Goal: Transaction & Acquisition: Purchase product/service

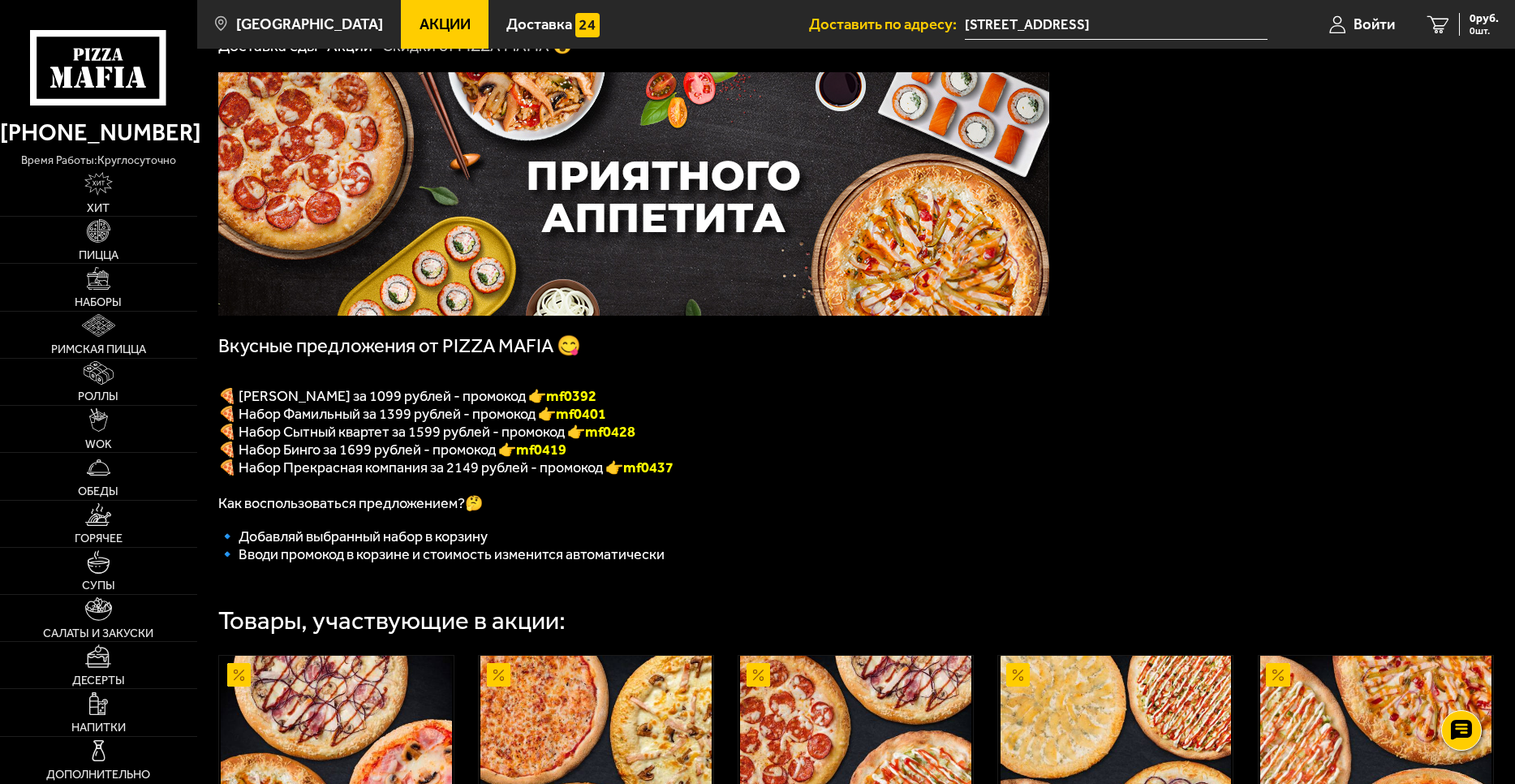
scroll to position [35, 0]
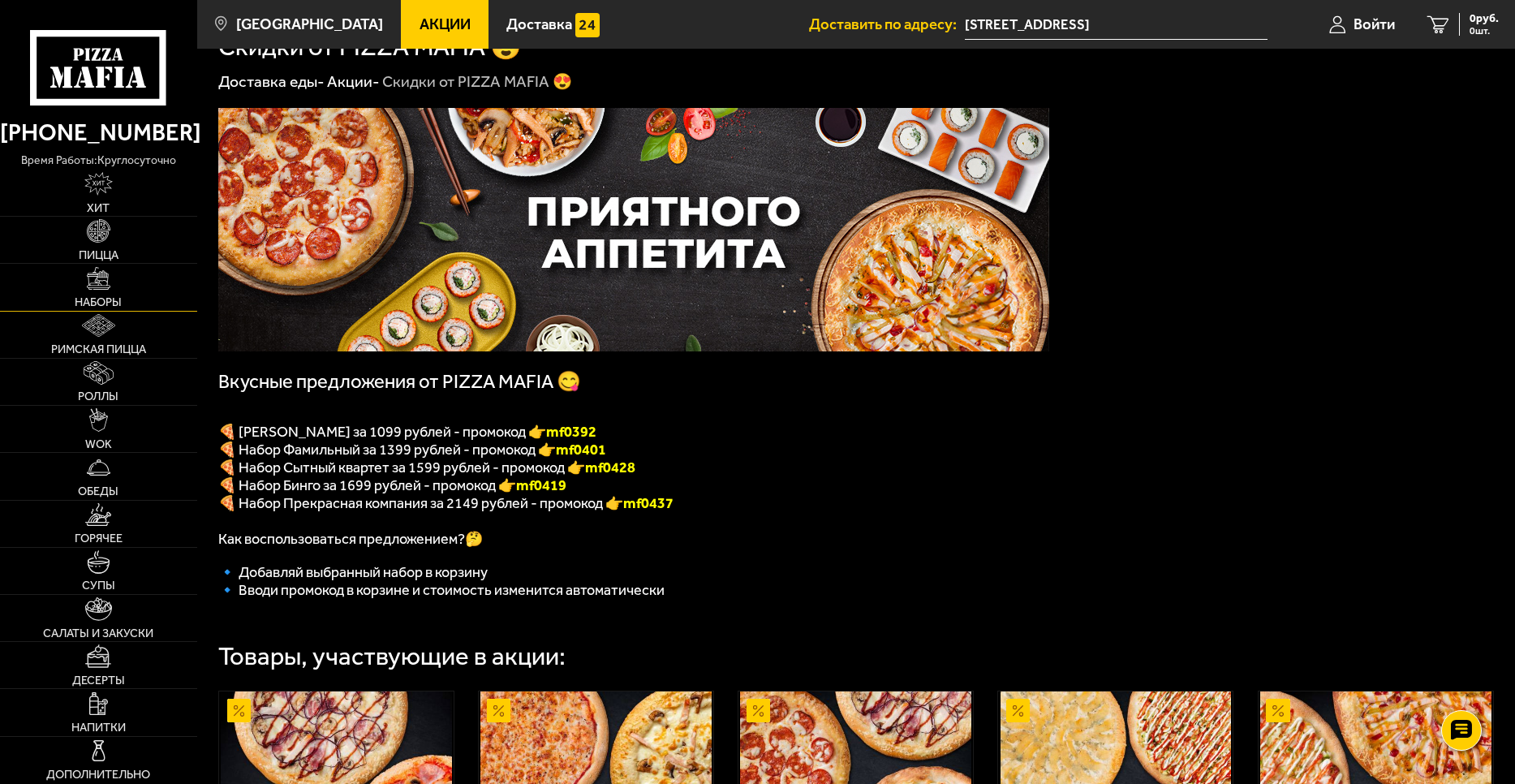
click at [88, 299] on span "Наборы" at bounding box center [98, 302] width 47 height 12
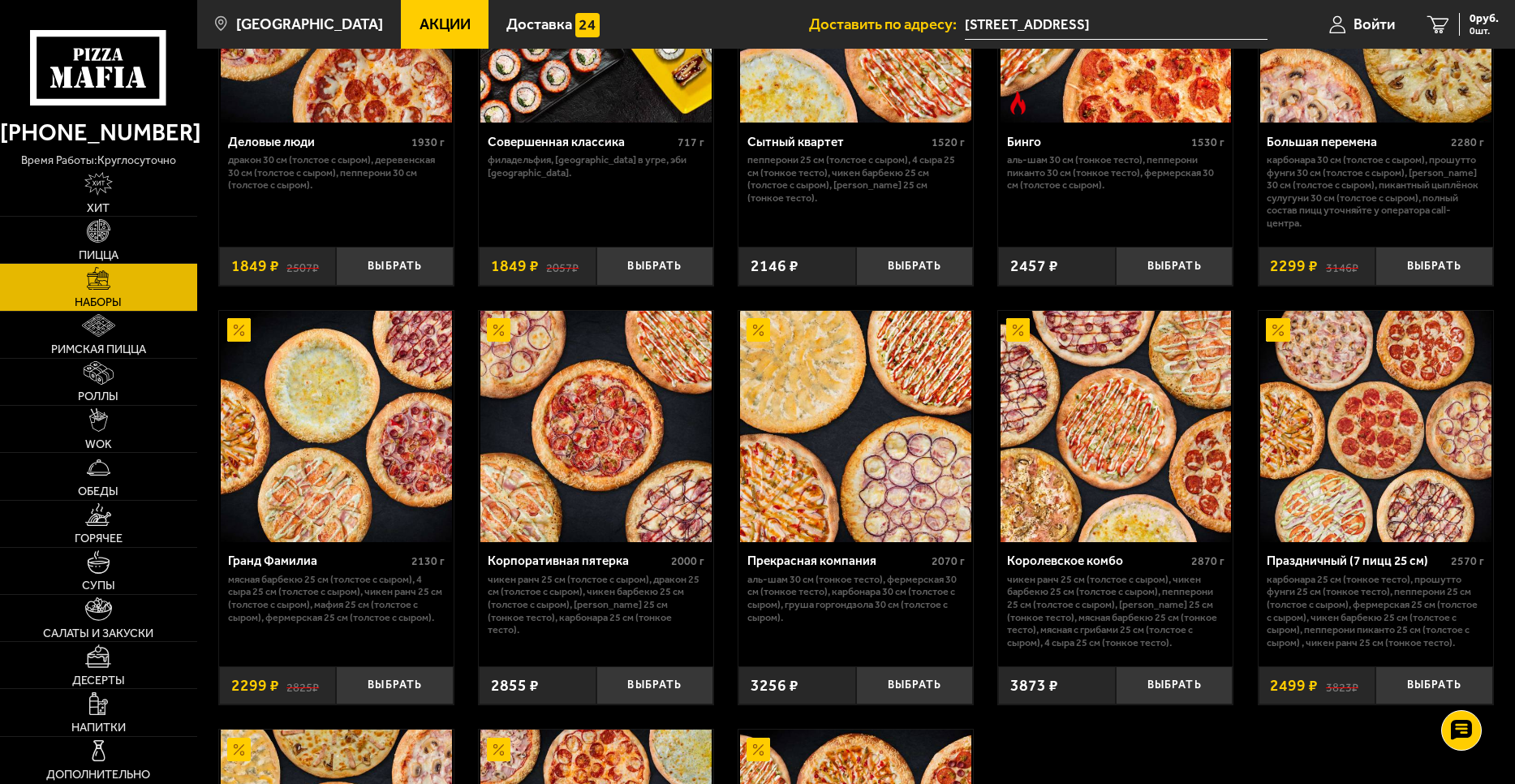
scroll to position [1881, 0]
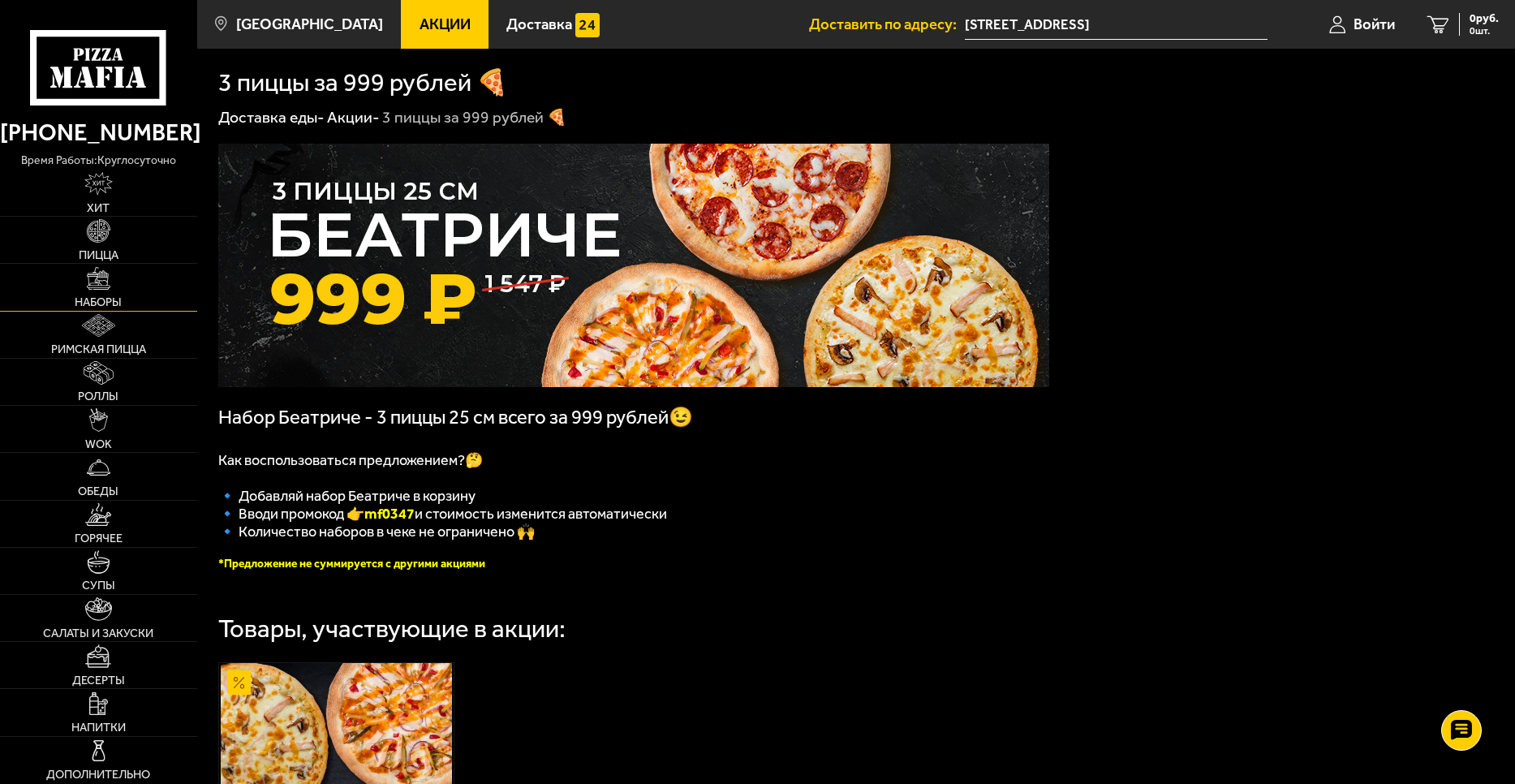
click at [99, 289] on img at bounding box center [99, 278] width 24 height 24
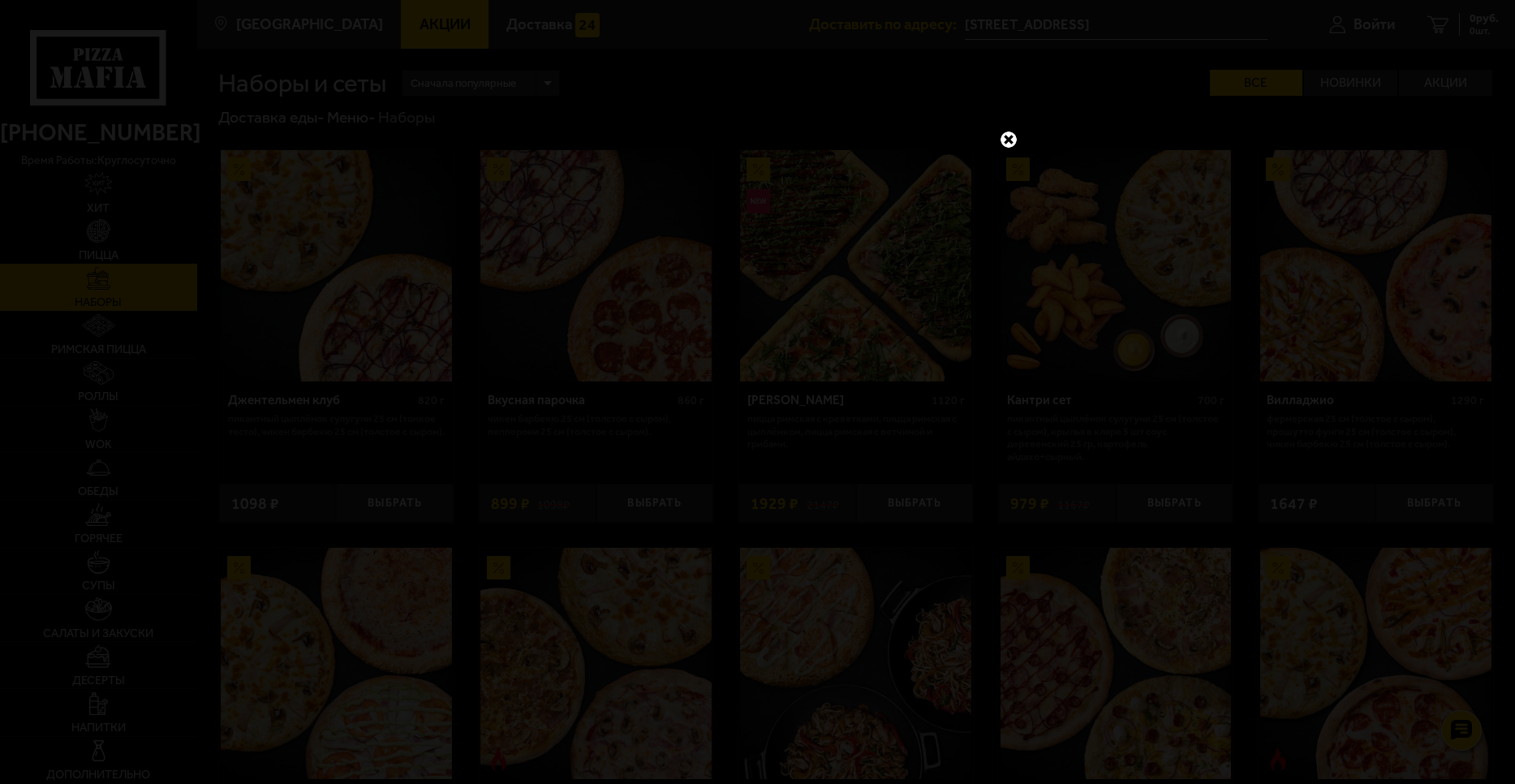
click at [1009, 138] on link at bounding box center [1009, 140] width 21 height 21
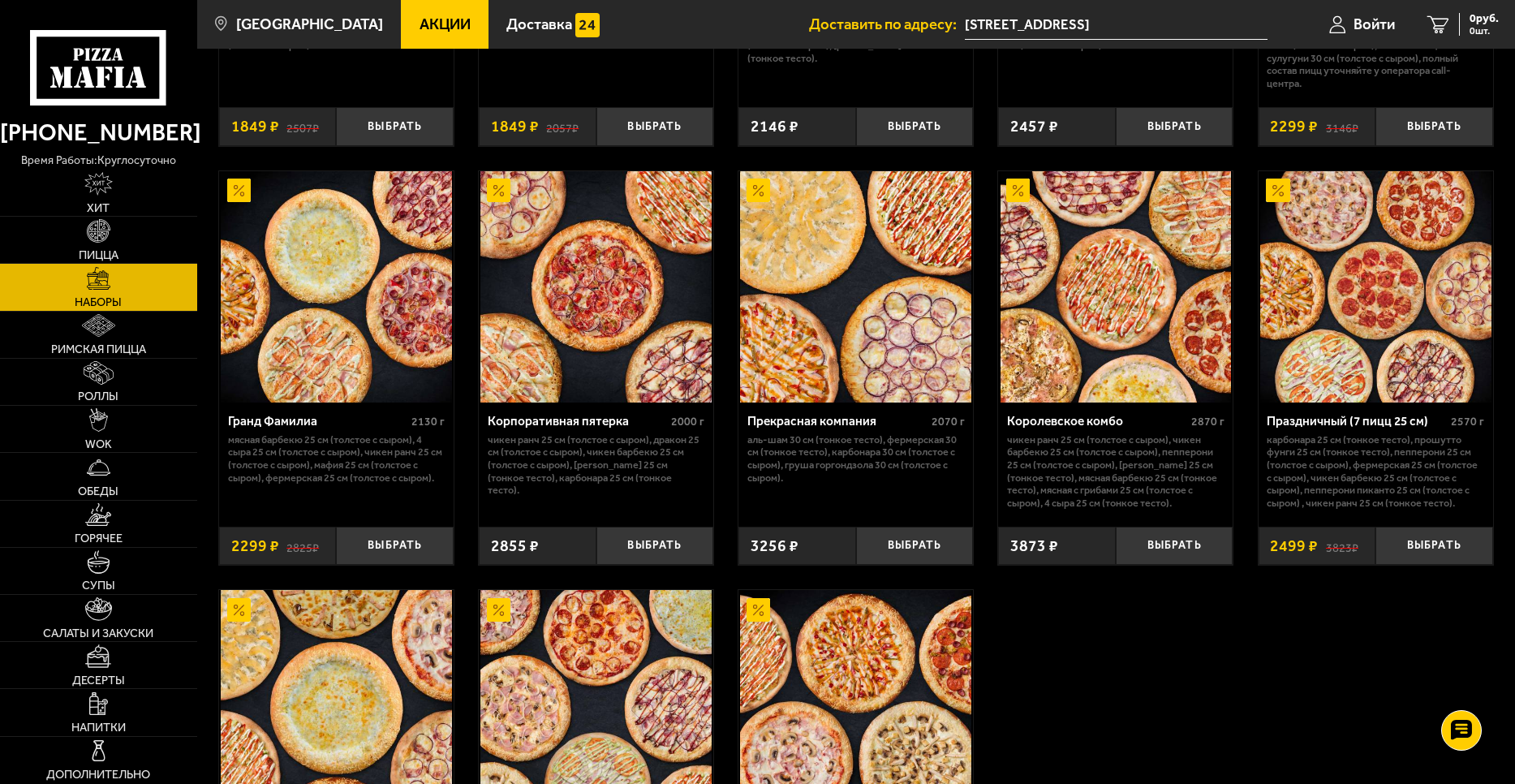
scroll to position [1998, 0]
click at [404, 549] on button "Выбрать" at bounding box center [394, 545] width 118 height 39
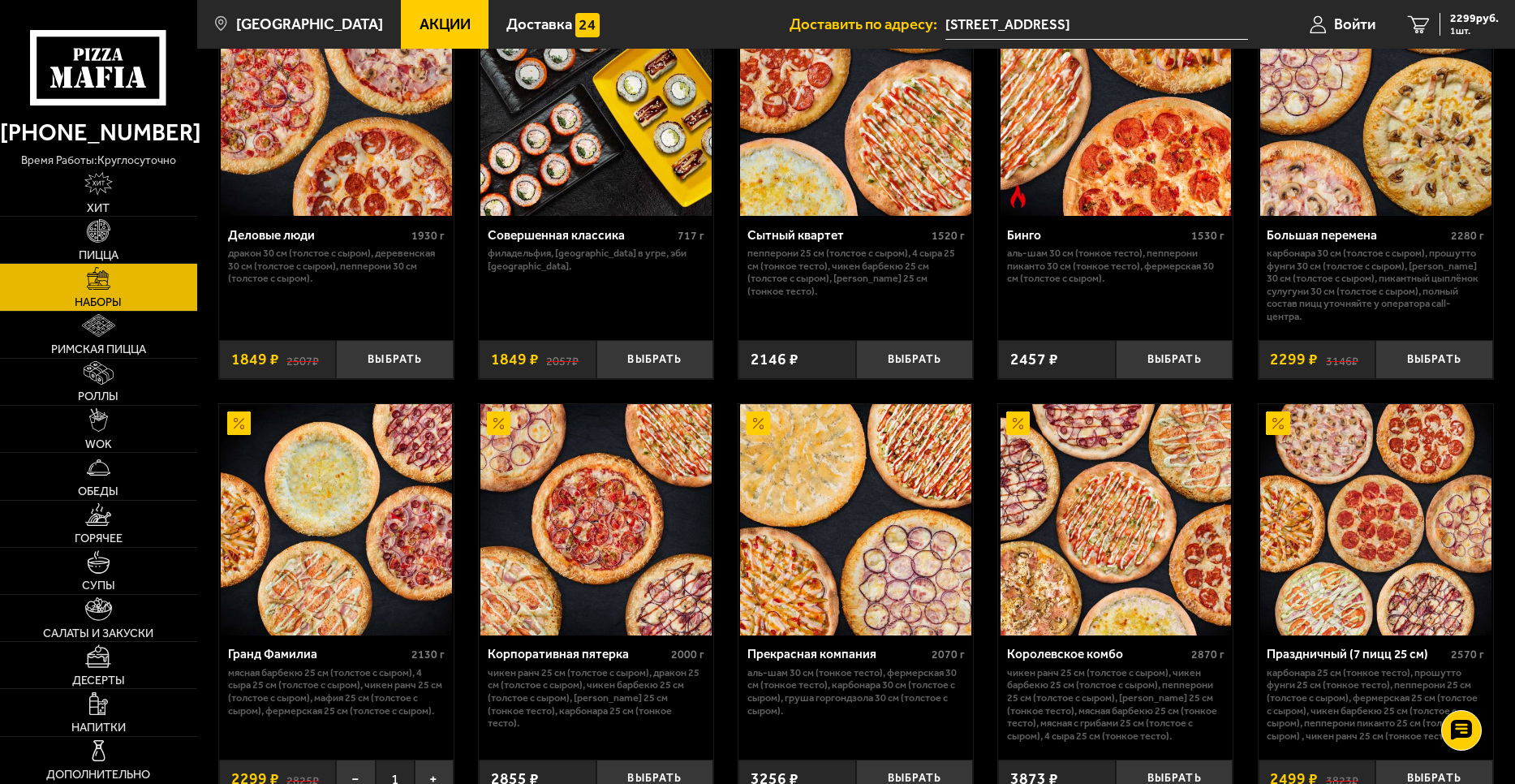
scroll to position [1763, 0]
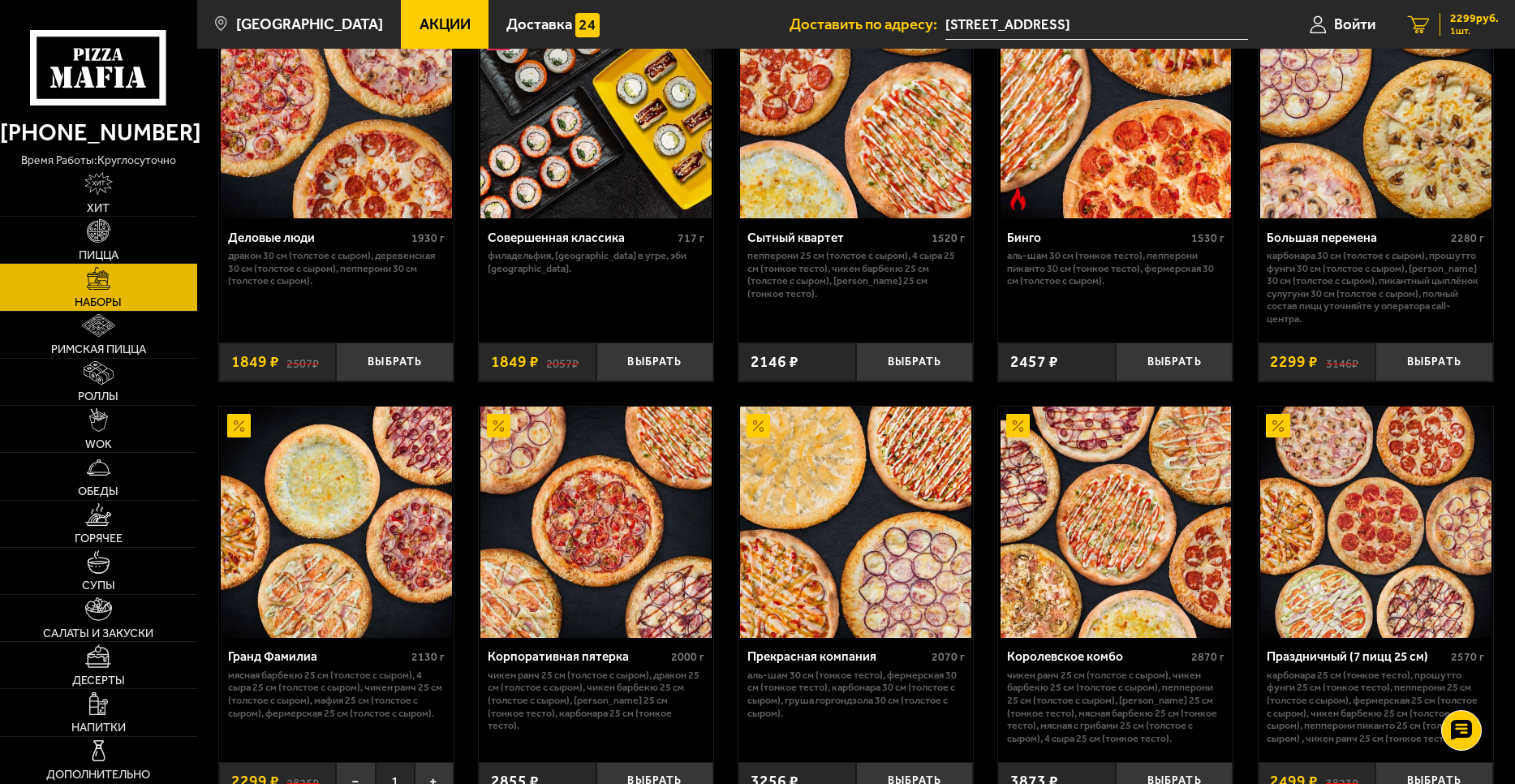
click at [1459, 13] on span "2299 руб." at bounding box center [1474, 19] width 49 height 12
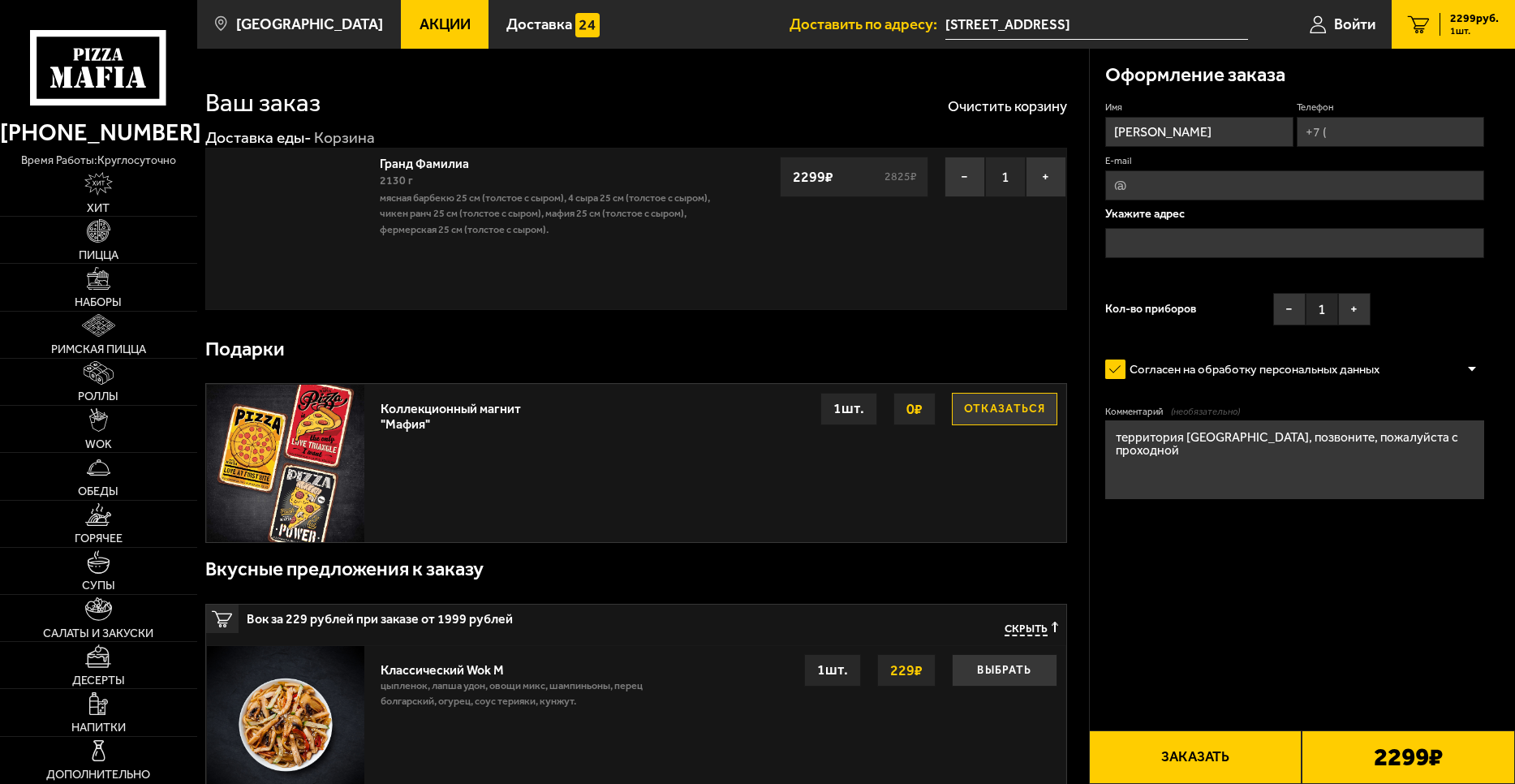
type input "[STREET_ADDRESS]"
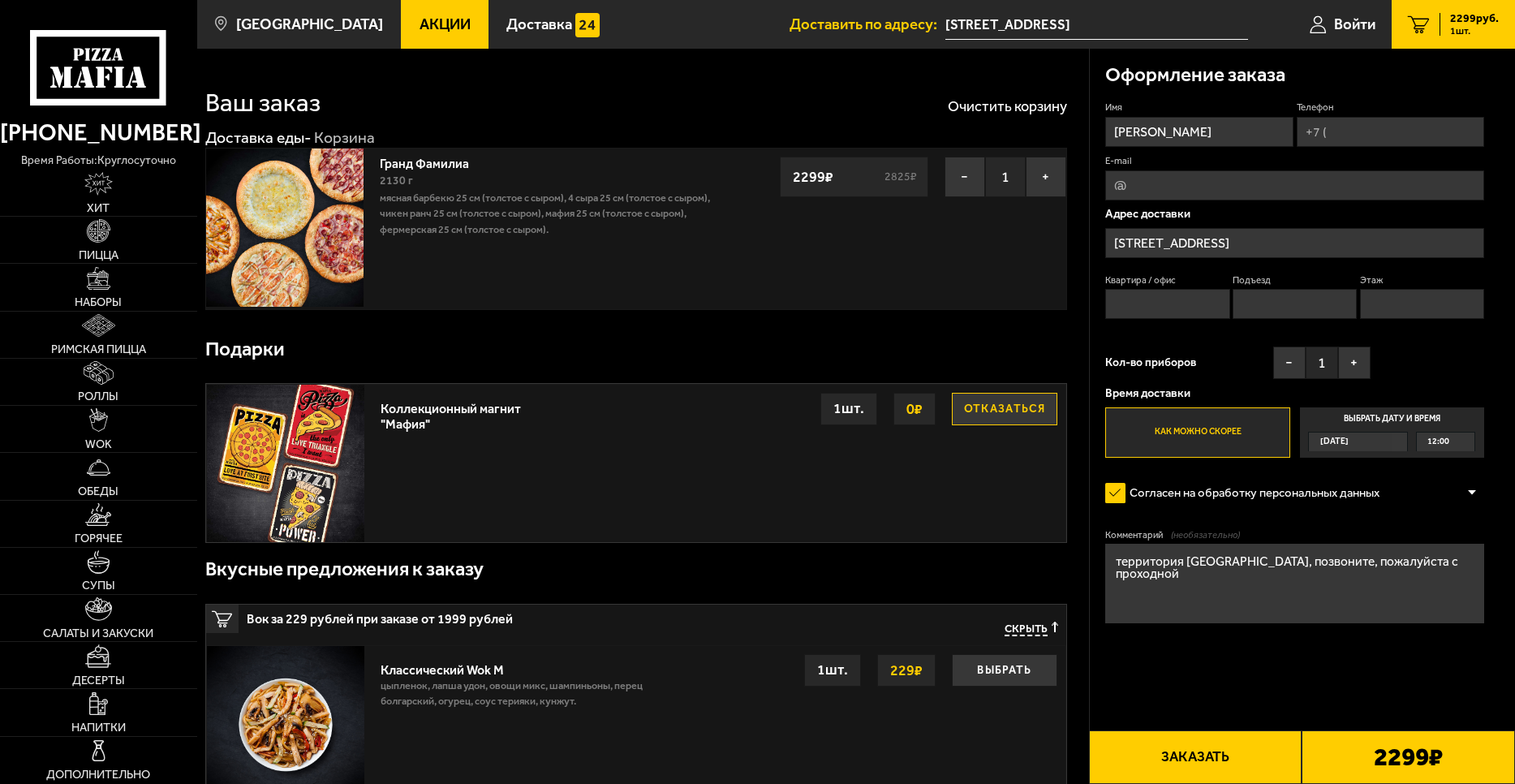
click at [1371, 134] on input "Телефон" at bounding box center [1391, 132] width 188 height 30
type input "[PHONE_NUMBER]"
click at [1175, 305] on input "Квартира / офис" at bounding box center [1167, 304] width 124 height 30
type input "1"
click at [1327, 310] on input "Подъезд" at bounding box center [1294, 304] width 124 height 30
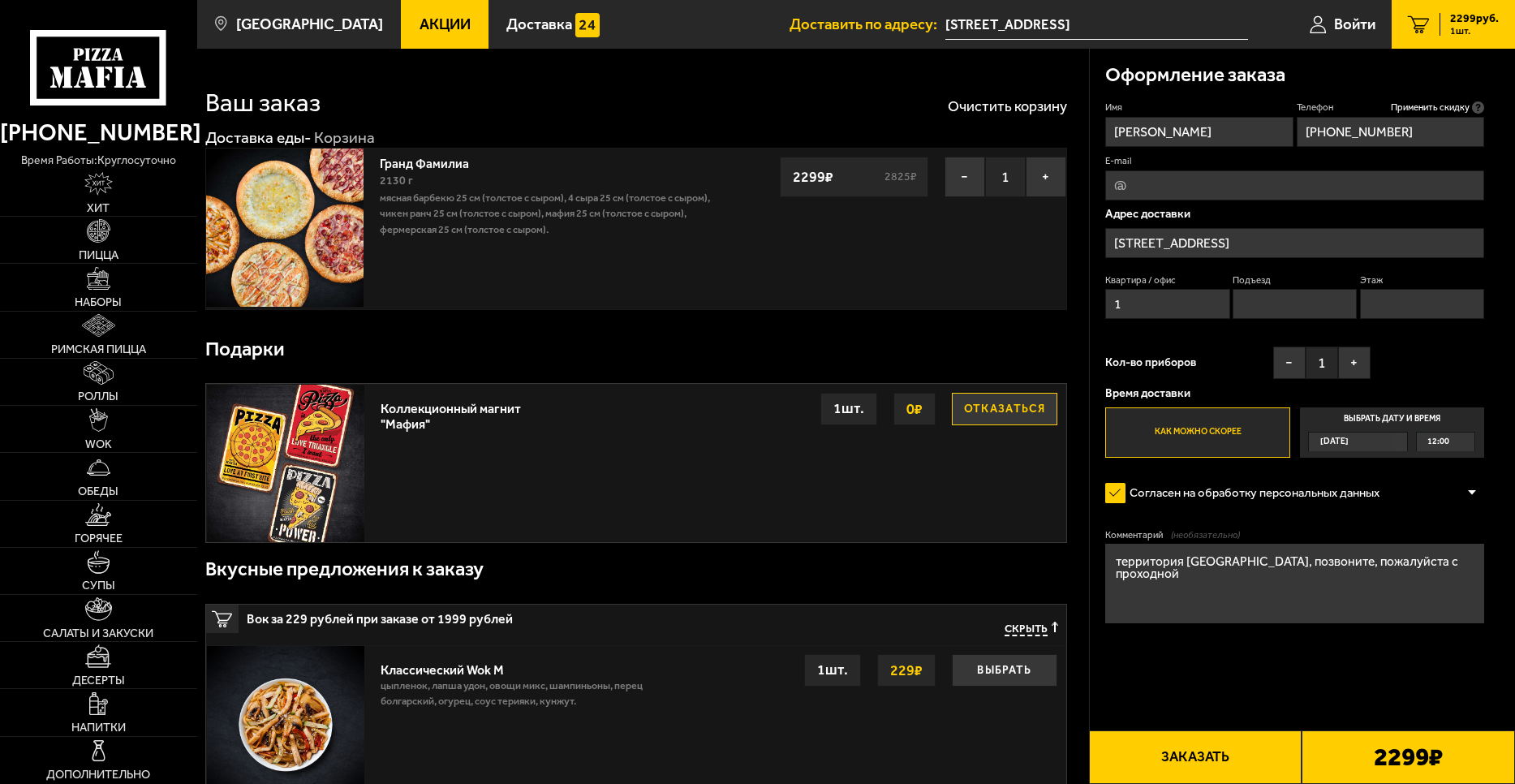
type input "1"
click at [1429, 305] on input "Этаж" at bounding box center [1422, 304] width 124 height 30
type input "1"
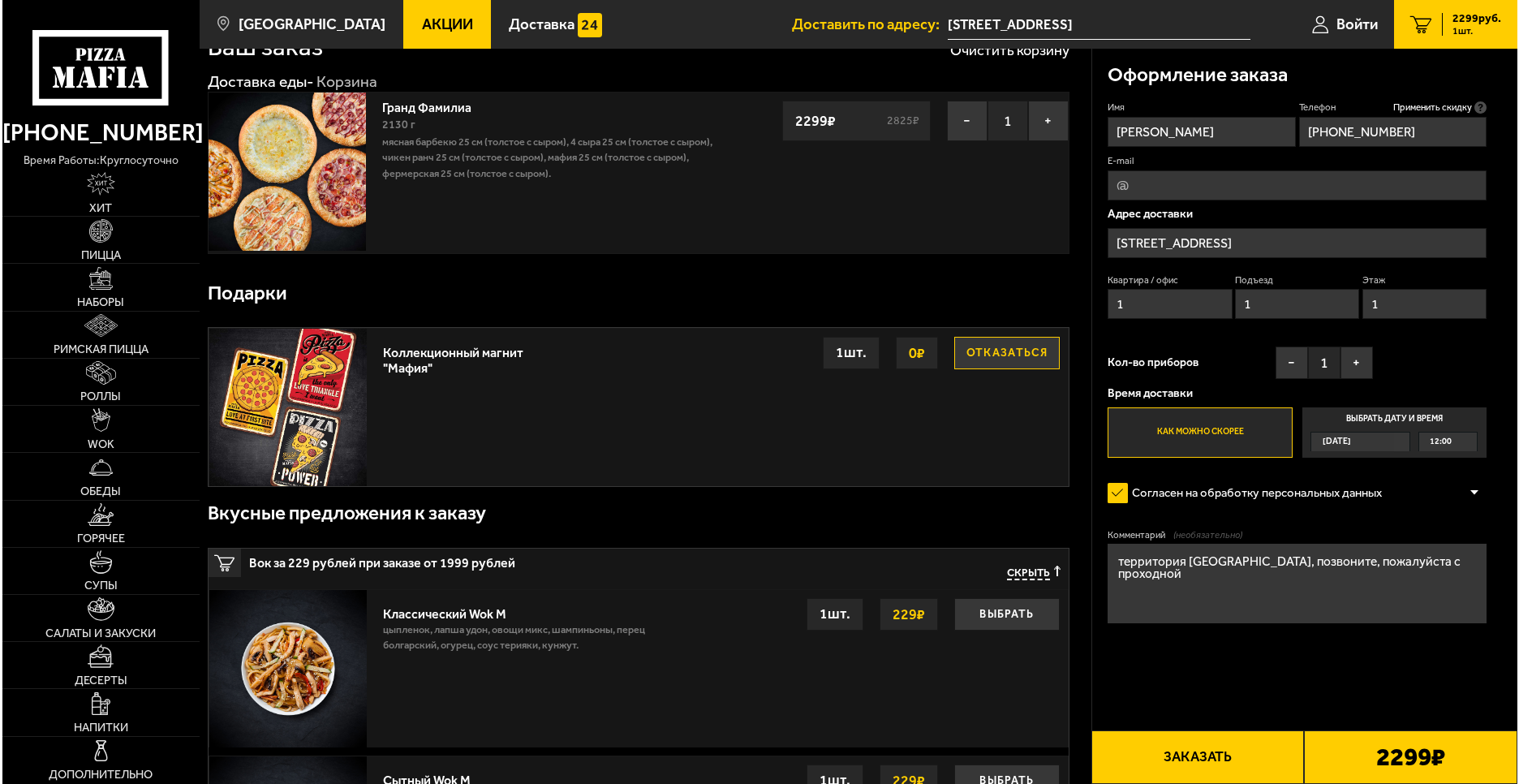
scroll to position [77, 0]
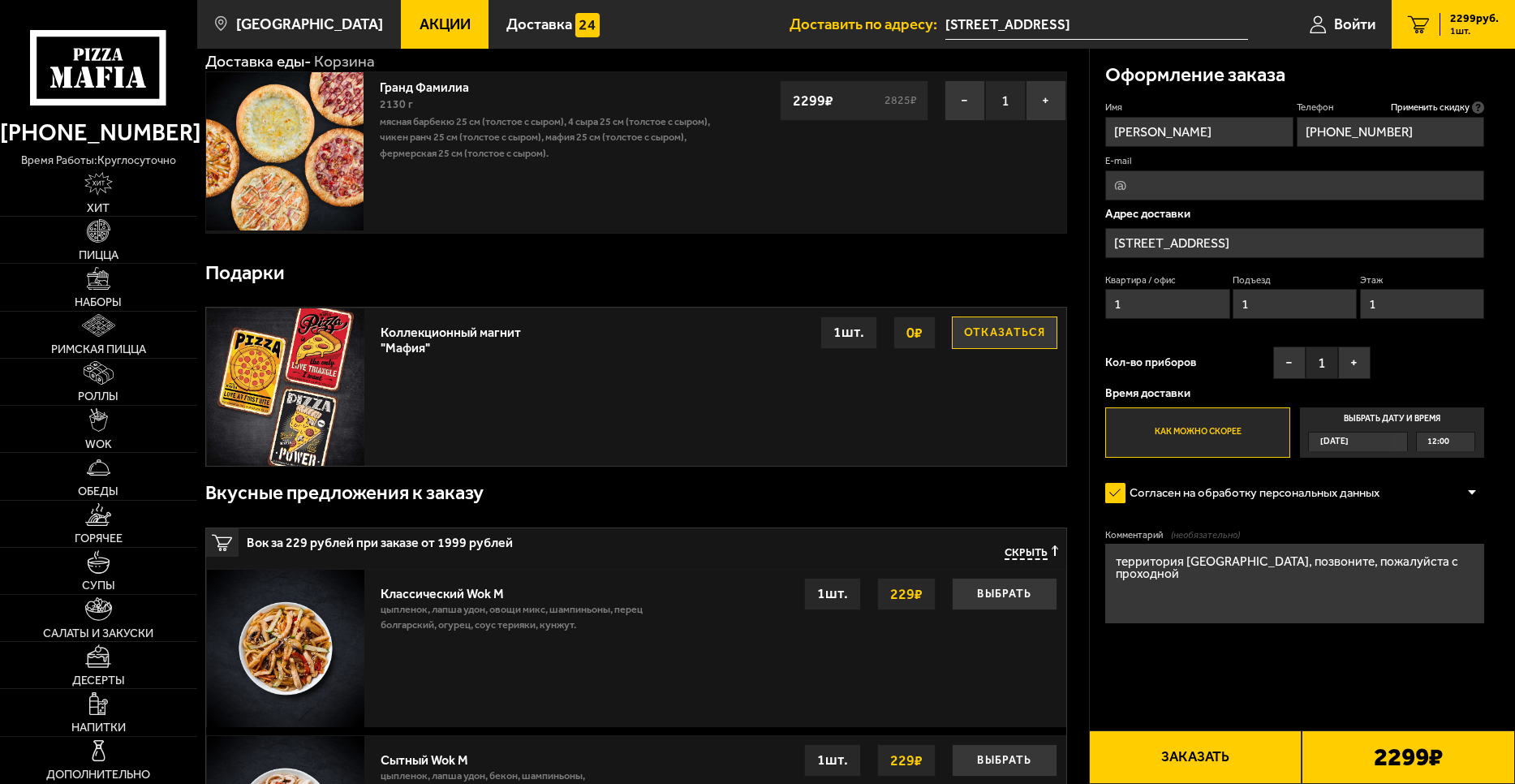
drag, startPoint x: 1198, startPoint y: 762, endPoint x: 1187, endPoint y: 764, distance: 11.2
click at [1197, 762] on button "Заказать" at bounding box center [1195, 756] width 213 height 53
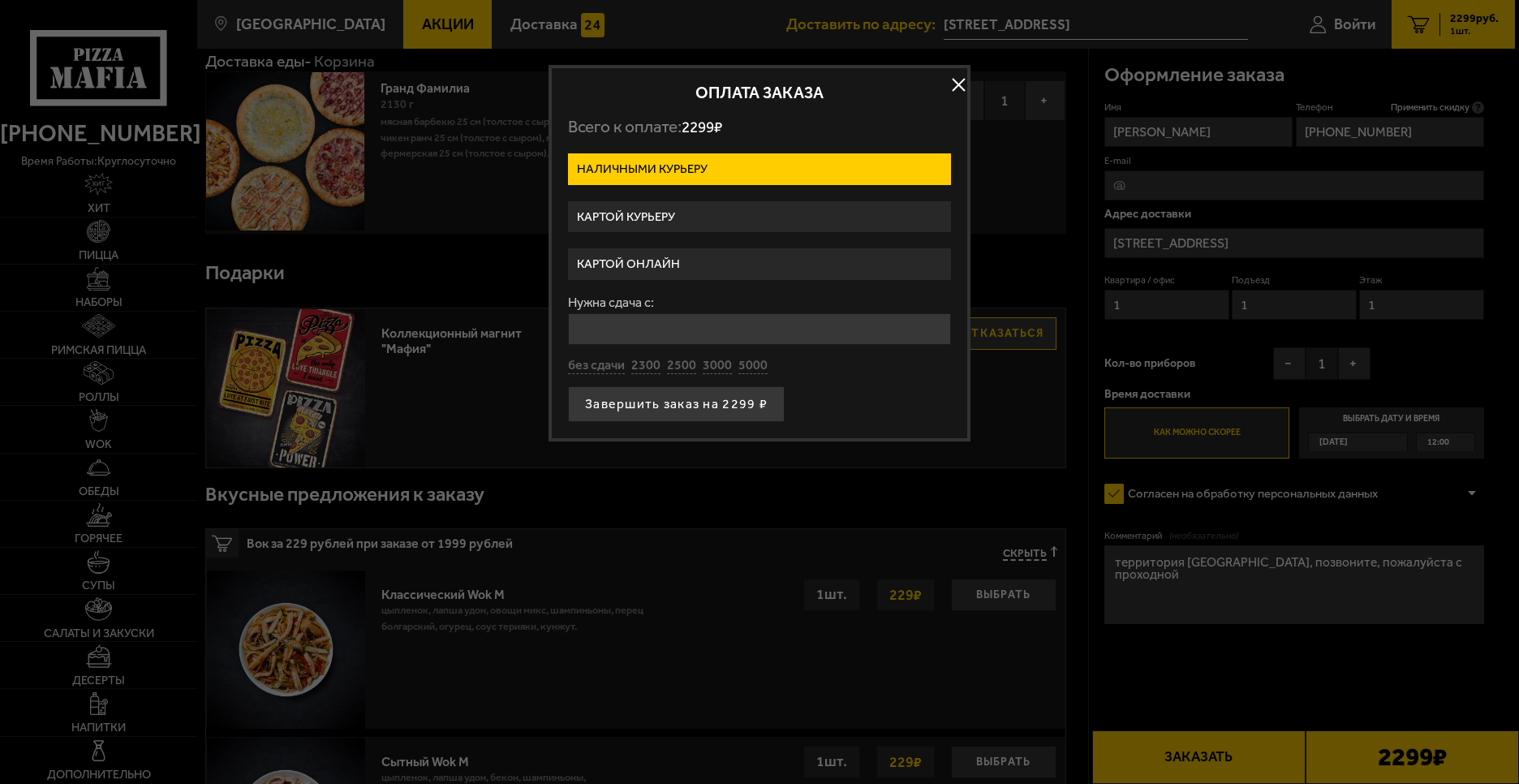
click at [659, 216] on label "Картой курьеру" at bounding box center [759, 217] width 383 height 31
click at [0, 0] on input "Картой курьеру" at bounding box center [0, 0] width 0 height 0
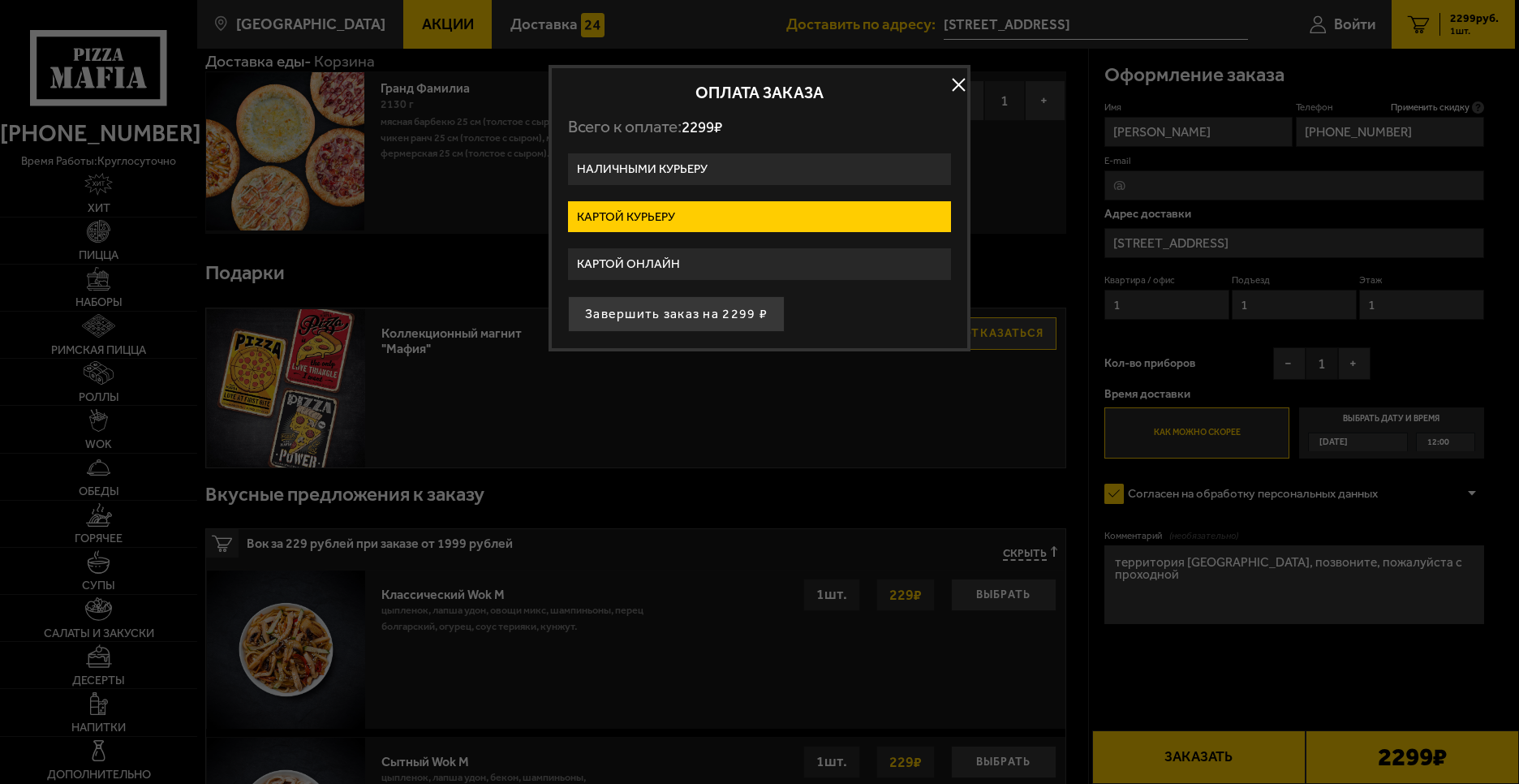
click at [694, 317] on button "Завершить заказ на 2299 ₽" at bounding box center [676, 313] width 216 height 35
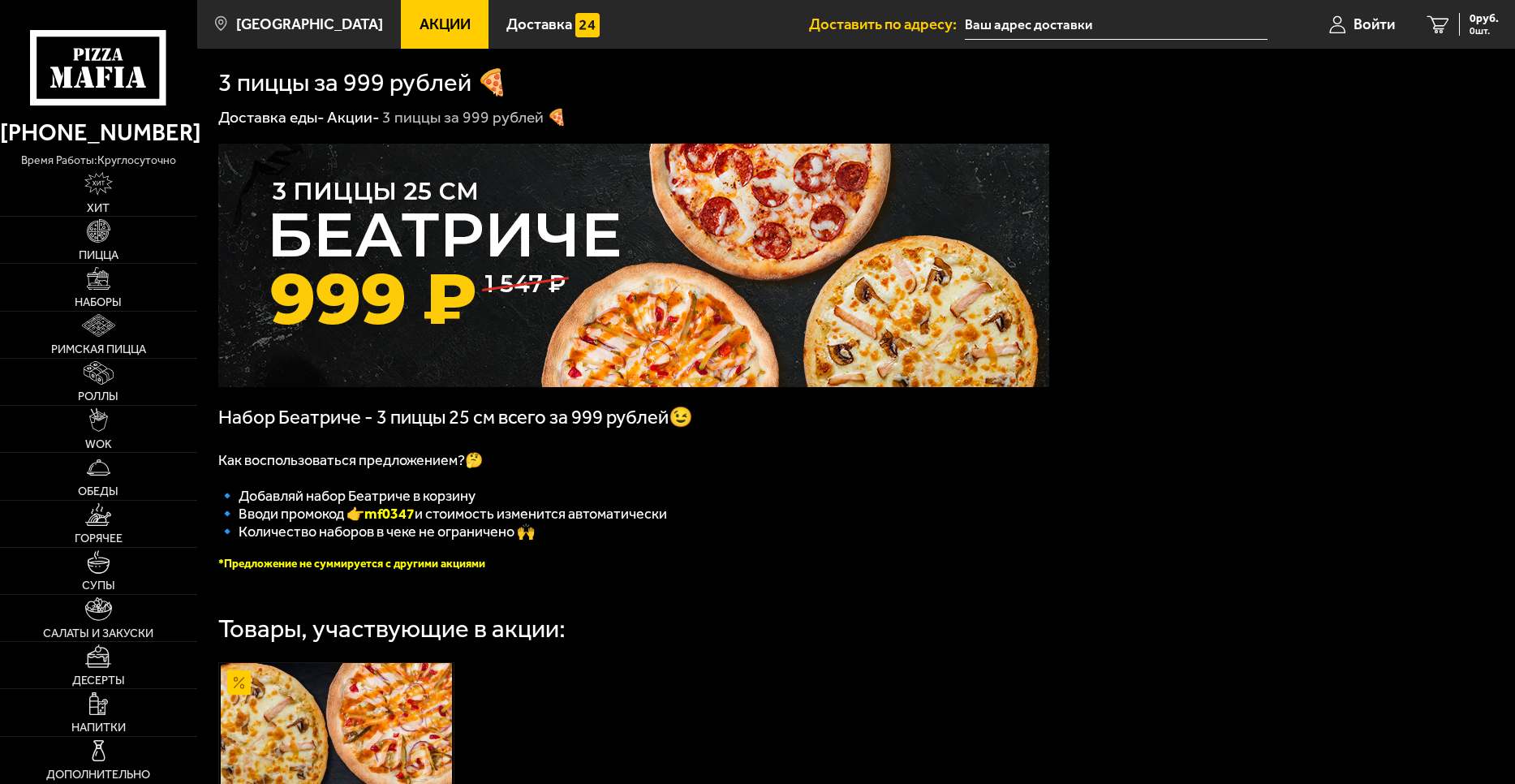
type input "[STREET_ADDRESS]"
click at [1378, 24] on span "Войти" at bounding box center [1374, 25] width 41 height 16
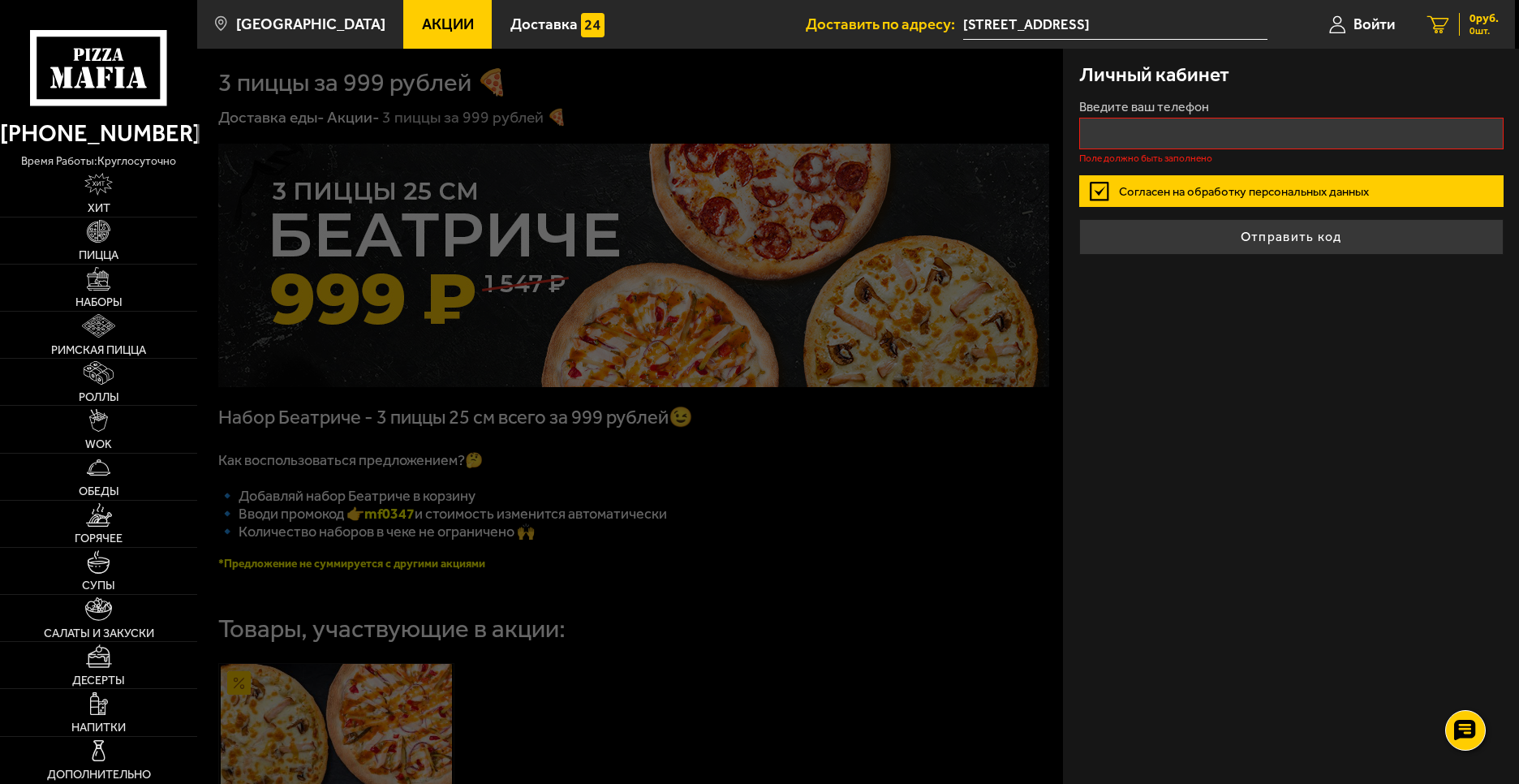
click at [1435, 21] on icon at bounding box center [1438, 25] width 22 height 18
